Goal: Information Seeking & Learning: Learn about a topic

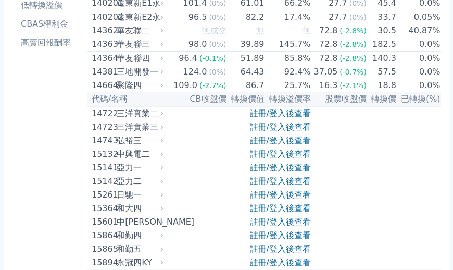
scroll to position [214, 0]
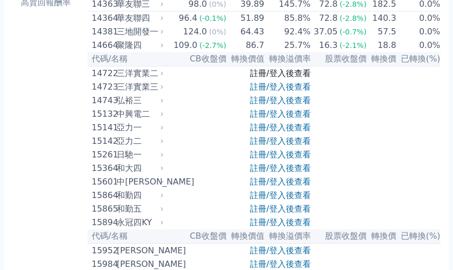
click at [273, 78] on link "註冊/登入後查看" at bounding box center [280, 73] width 61 height 10
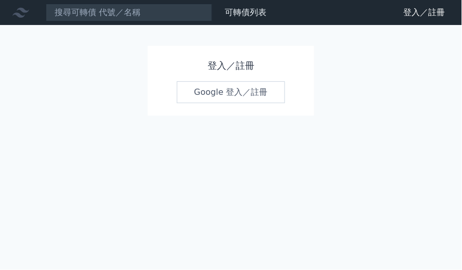
click at [230, 96] on link "Google 登入／註冊" at bounding box center [231, 92] width 108 height 22
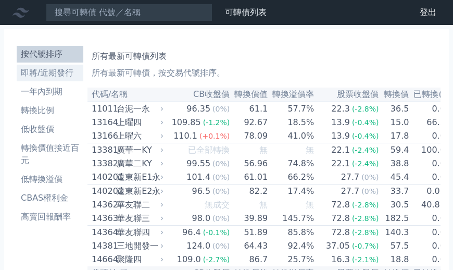
click at [35, 67] on li "即將/近期發行" at bounding box center [50, 73] width 67 height 12
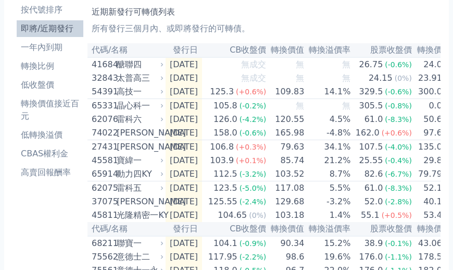
scroll to position [13, 0]
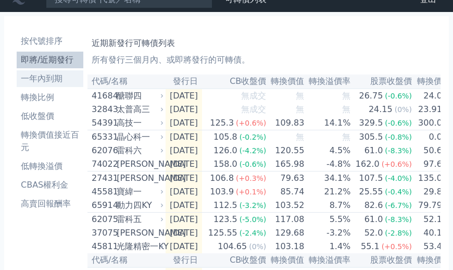
click at [29, 72] on li "一年內到期" at bounding box center [50, 78] width 67 height 12
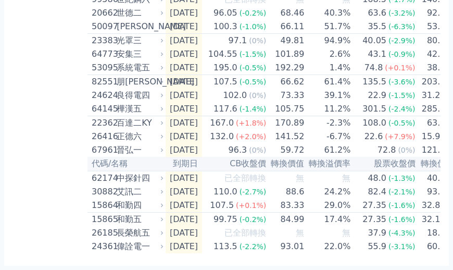
scroll to position [1576, 0]
click at [202, 171] on th "CB收盤價" at bounding box center [234, 164] width 65 height 14
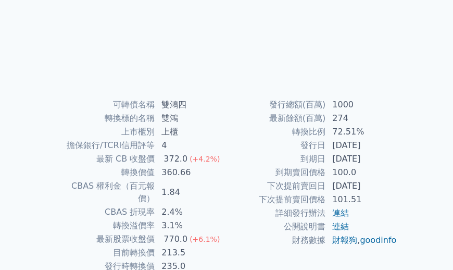
scroll to position [97, 0]
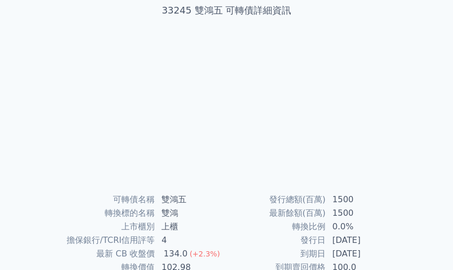
scroll to position [59, 0]
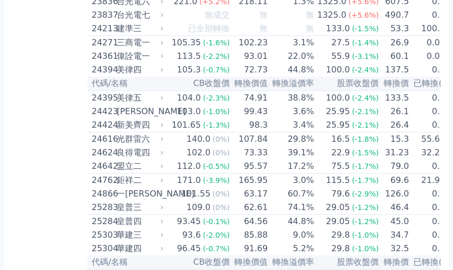
scroll to position [902, 0]
